Goal: Book appointment/travel/reservation

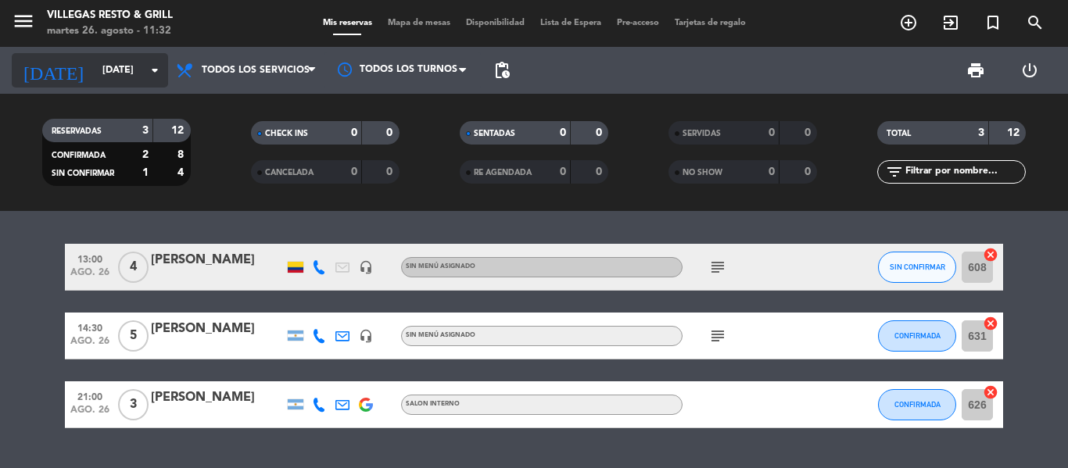
click at [95, 71] on input "[DATE]" at bounding box center [161, 70] width 132 height 27
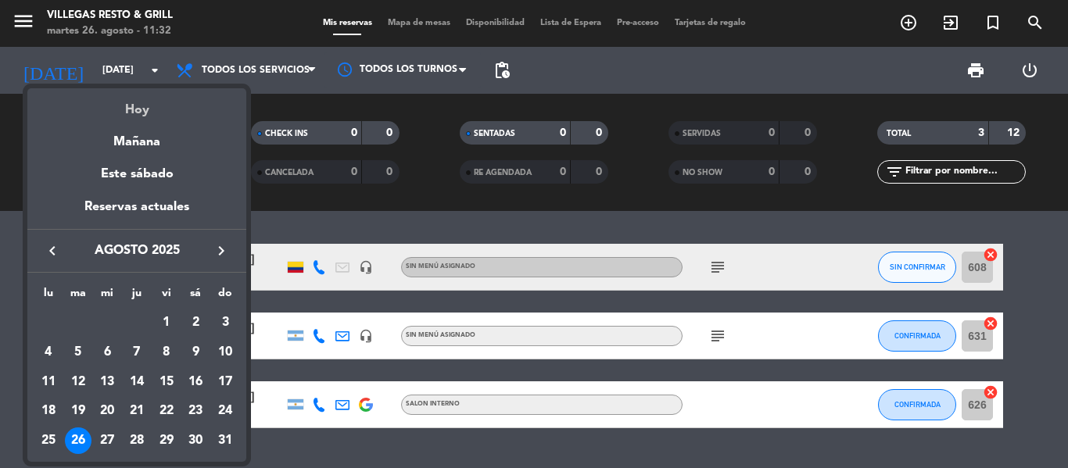
click at [139, 101] on div "Hoy" at bounding box center [136, 104] width 219 height 32
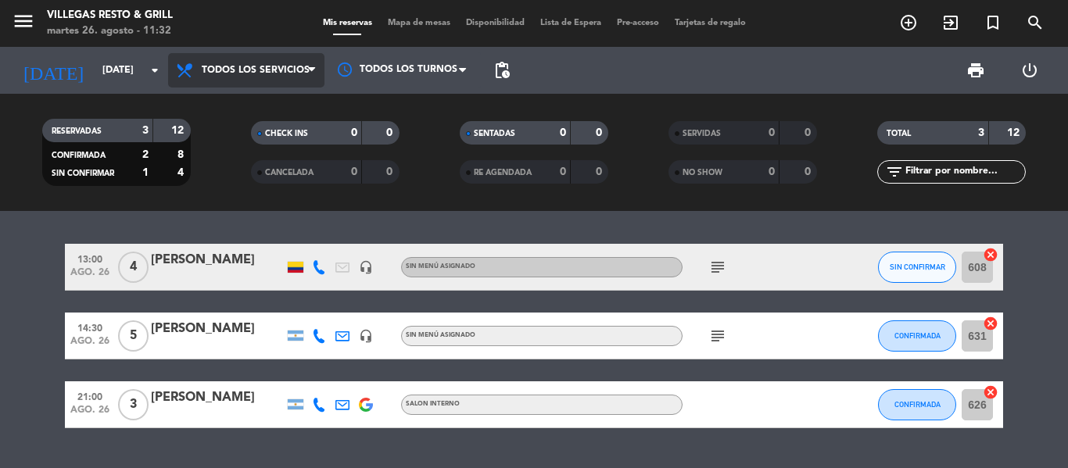
drag, startPoint x: 264, startPoint y: 77, endPoint x: 267, endPoint y: 116, distance: 39.2
click at [265, 77] on span "Todos los servicios" at bounding box center [246, 70] width 156 height 34
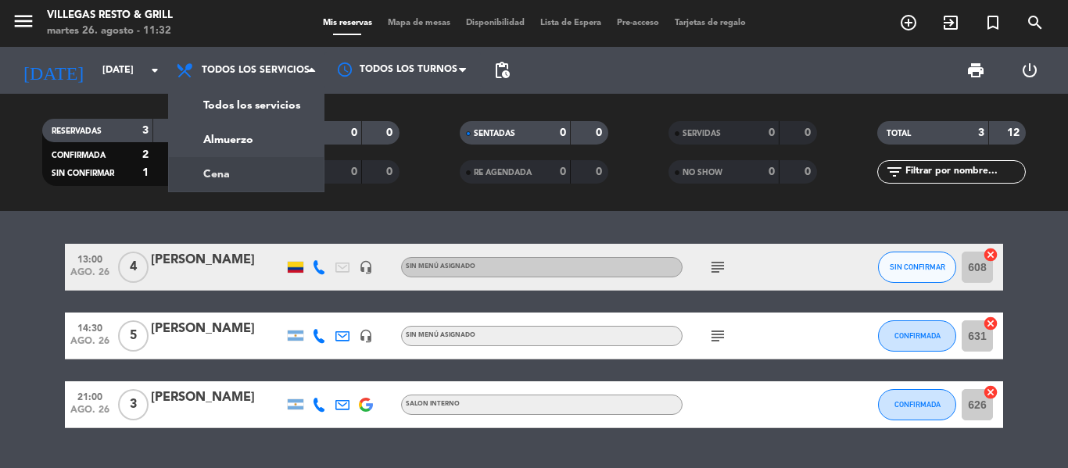
click at [232, 166] on div "menu [PERSON_NAME] Resto & Grill [DATE] 26. agosto - 11:32 Mis reservas Mapa de…" at bounding box center [534, 105] width 1068 height 211
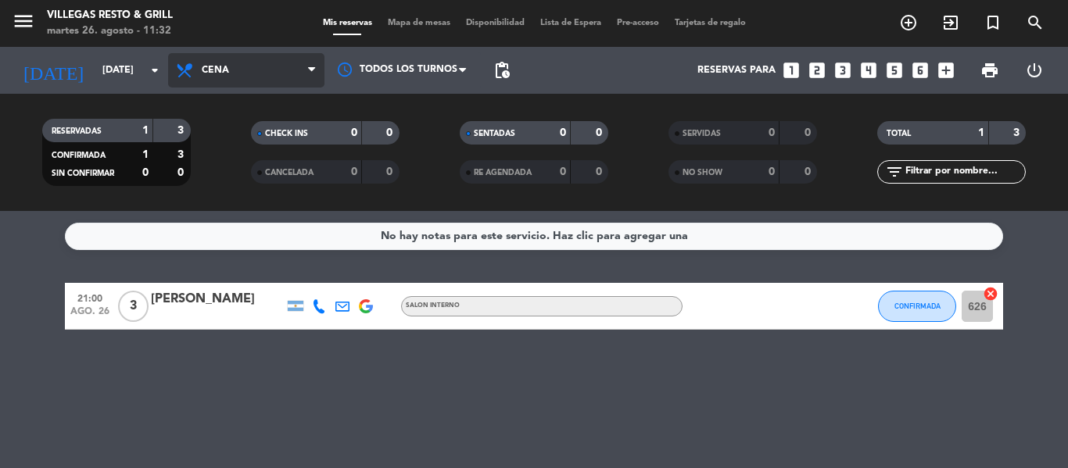
click at [247, 79] on span "Cena" at bounding box center [246, 70] width 156 height 34
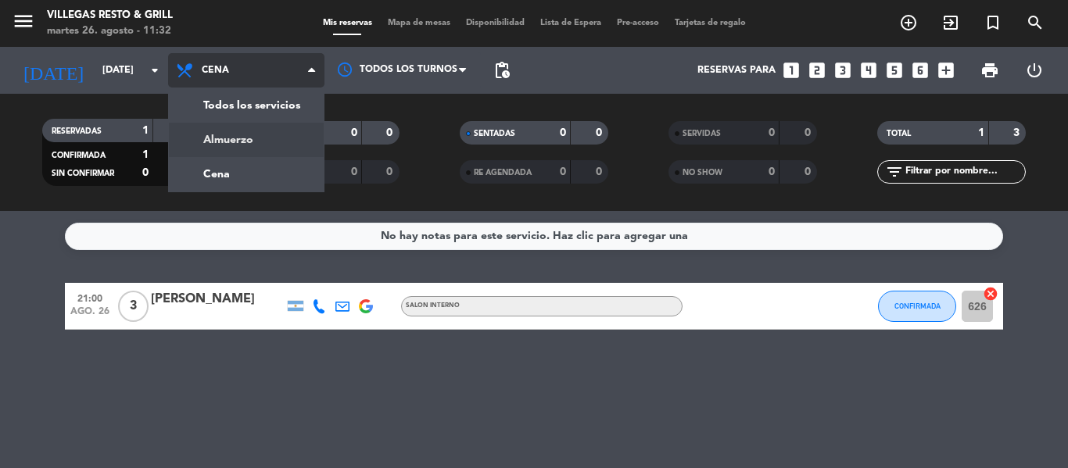
click at [228, 142] on div "menu [PERSON_NAME] Resto & Grill [DATE] 26. agosto - 11:32 Mis reservas Mapa de…" at bounding box center [534, 105] width 1068 height 211
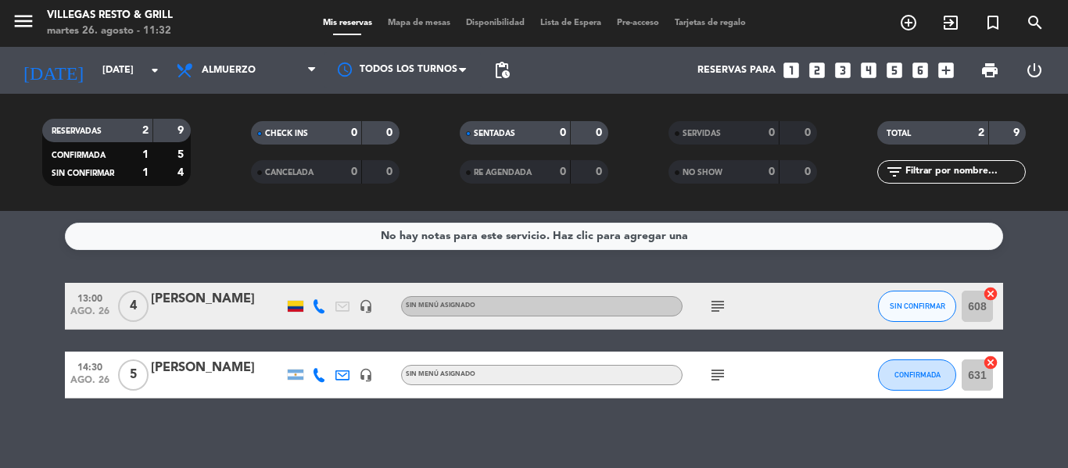
click at [722, 304] on icon "subject" at bounding box center [717, 306] width 19 height 19
click at [715, 374] on icon "subject" at bounding box center [717, 375] width 19 height 19
click at [755, 412] on div "No hay notas para este servicio. Haz clic para agregar una 13:00 [DATE] 4 [PERS…" at bounding box center [534, 339] width 1068 height 257
